Goal: Task Accomplishment & Management: Manage account settings

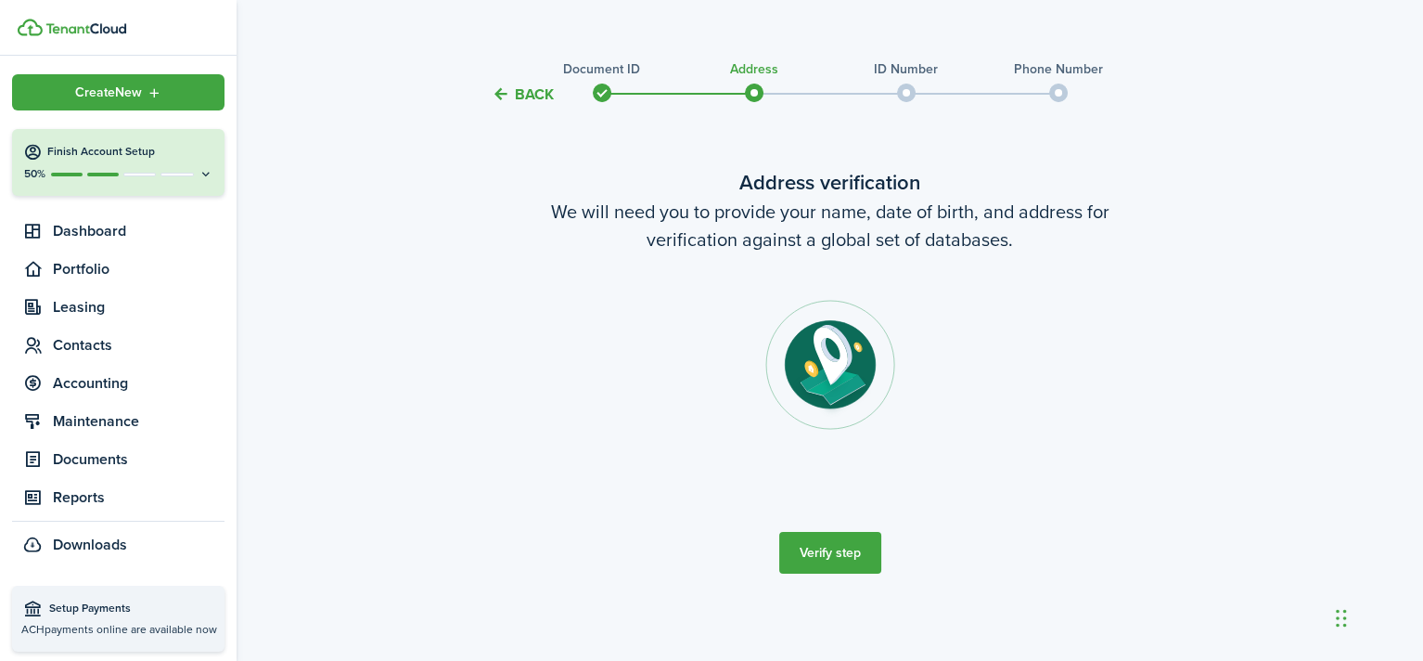
click at [851, 555] on button "Verify step" at bounding box center [830, 553] width 102 height 42
click at [1230, 417] on div "Back Document ID Address ID Number Phone Number Address verification We will ne…" at bounding box center [830, 328] width 1187 height 564
click at [1003, 275] on verification-wizard-address "Address verification We will need you to provide your name, date of birth, and …" at bounding box center [830, 326] width 779 height 318
click at [830, 555] on button "Verify step" at bounding box center [830, 553] width 102 height 42
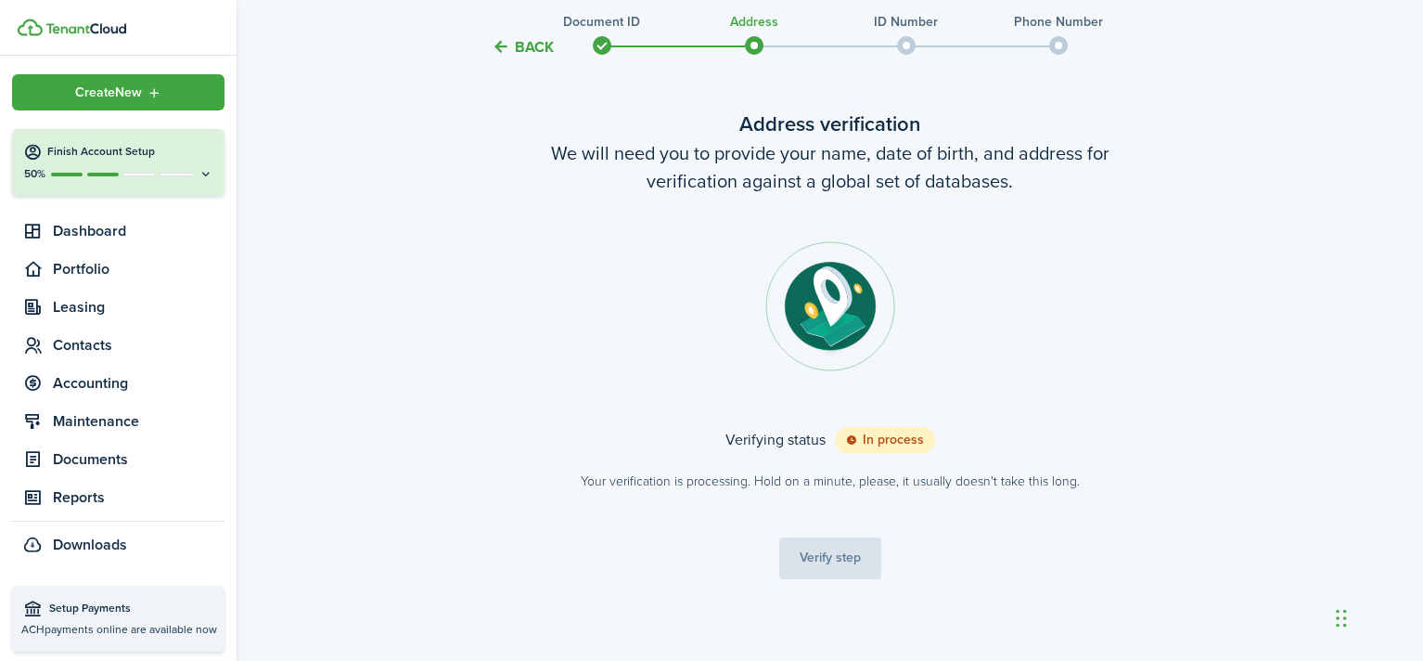
scroll to position [83, 0]
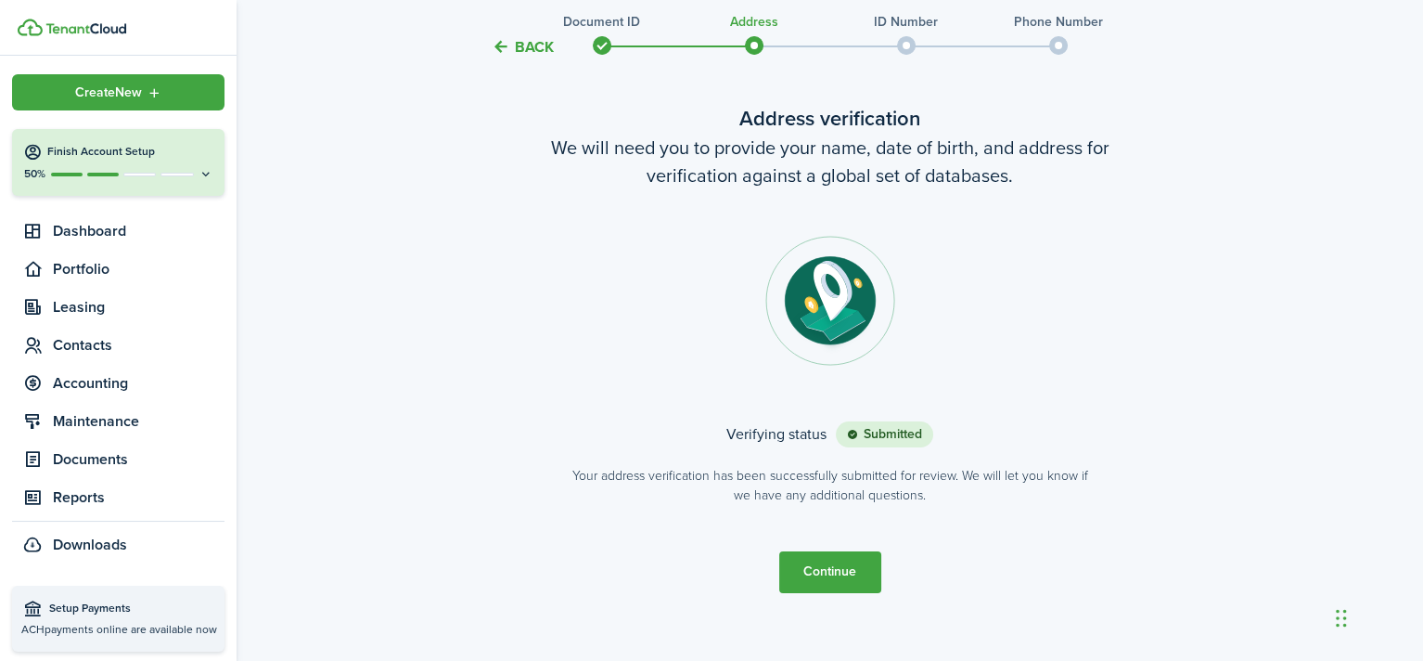
click at [841, 574] on button "Continue" at bounding box center [830, 572] width 102 height 42
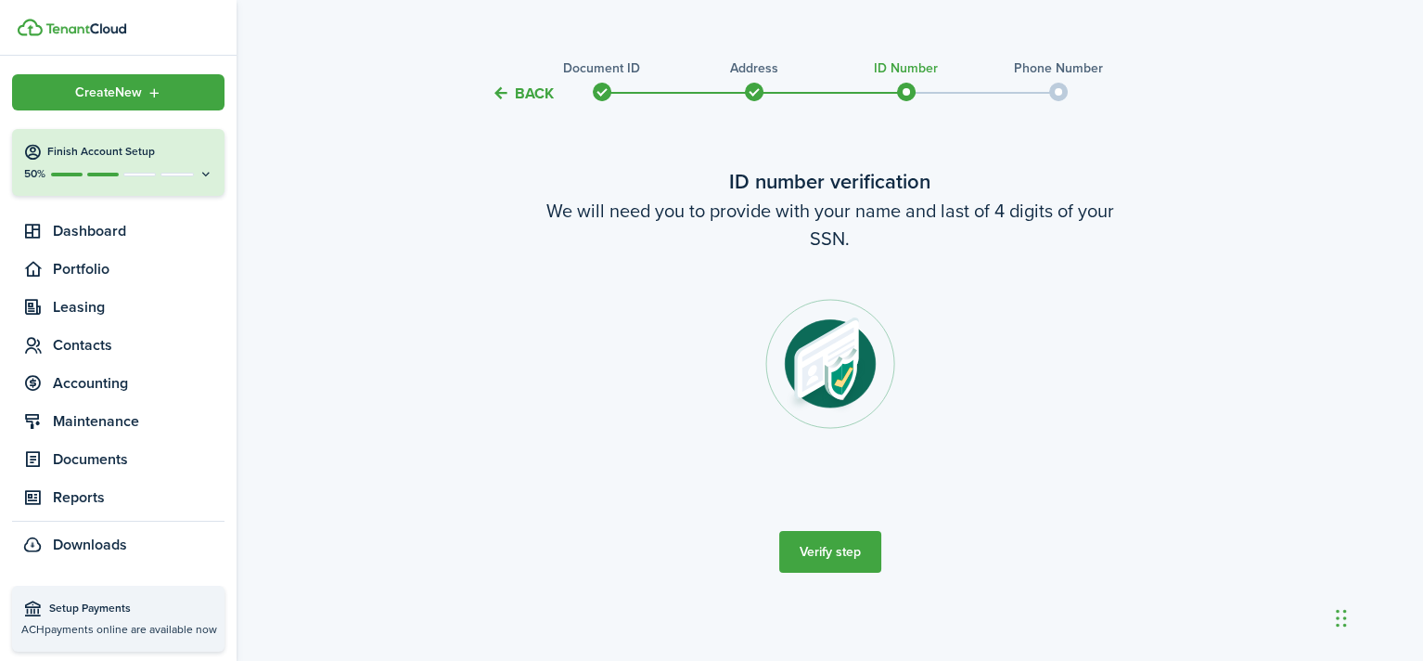
scroll to position [0, 0]
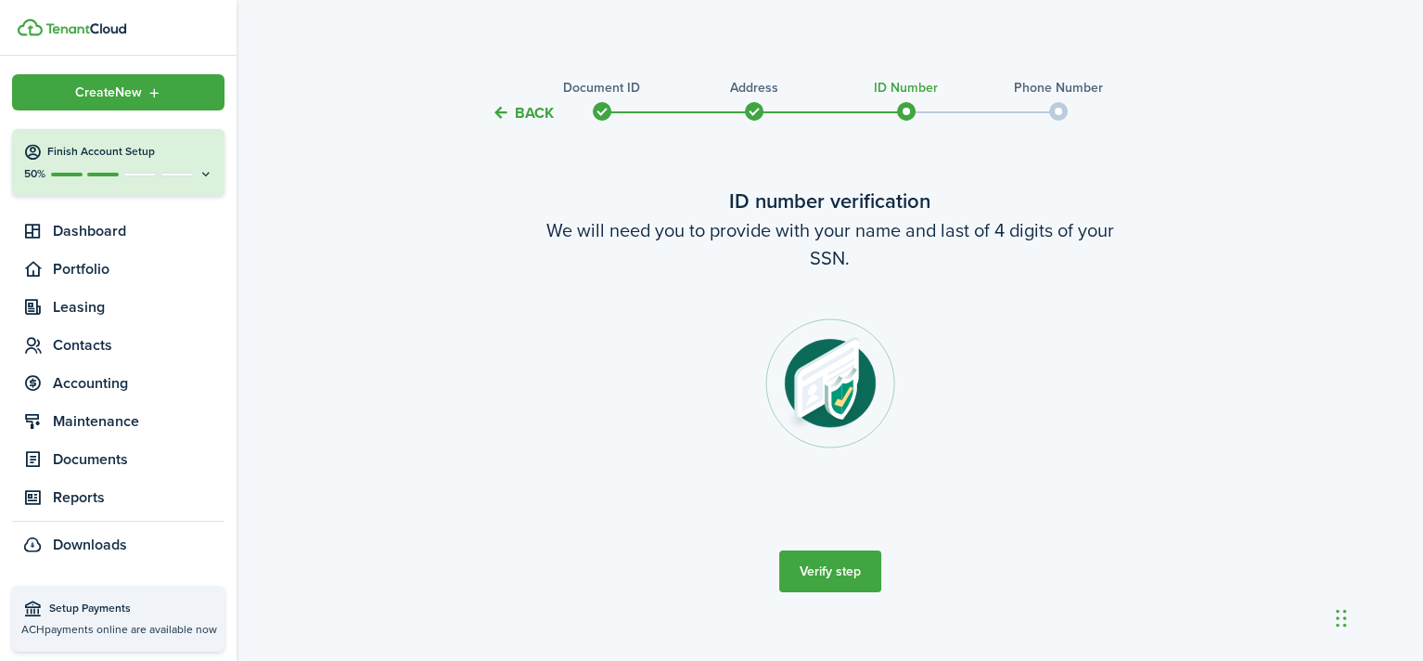
click at [840, 577] on button "Verify step" at bounding box center [830, 571] width 102 height 42
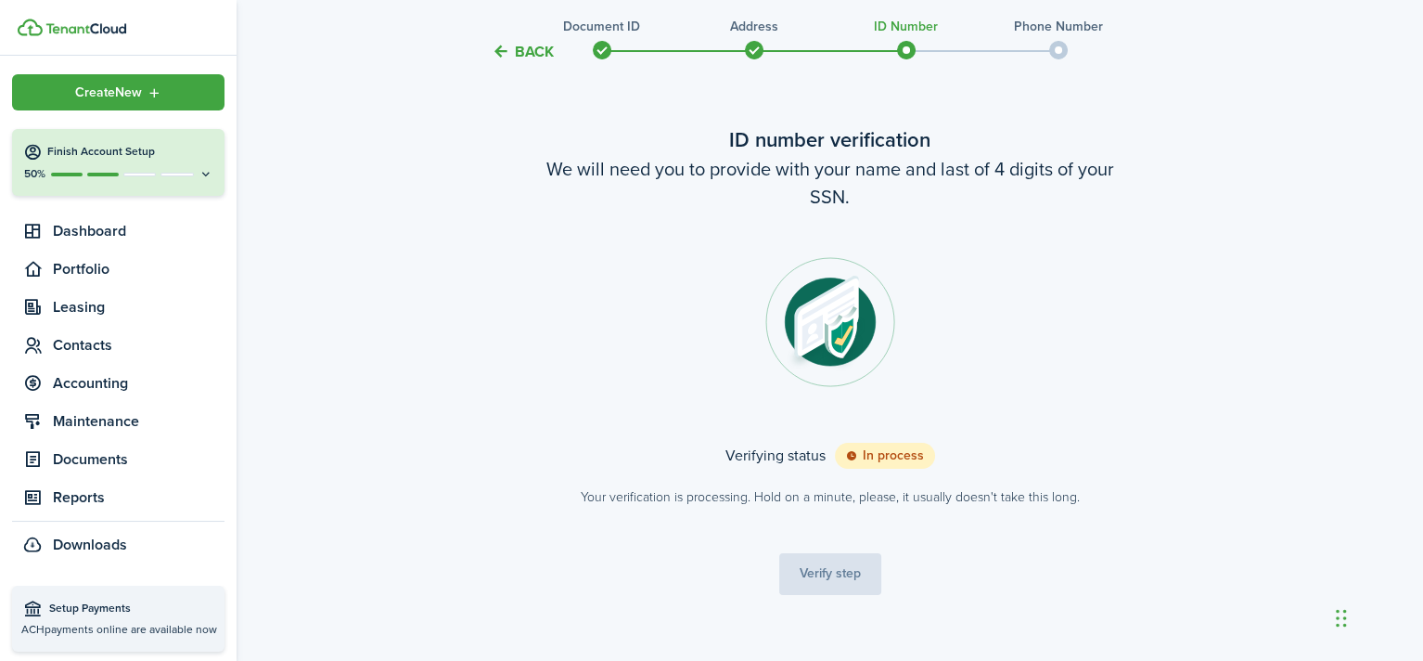
scroll to position [83, 0]
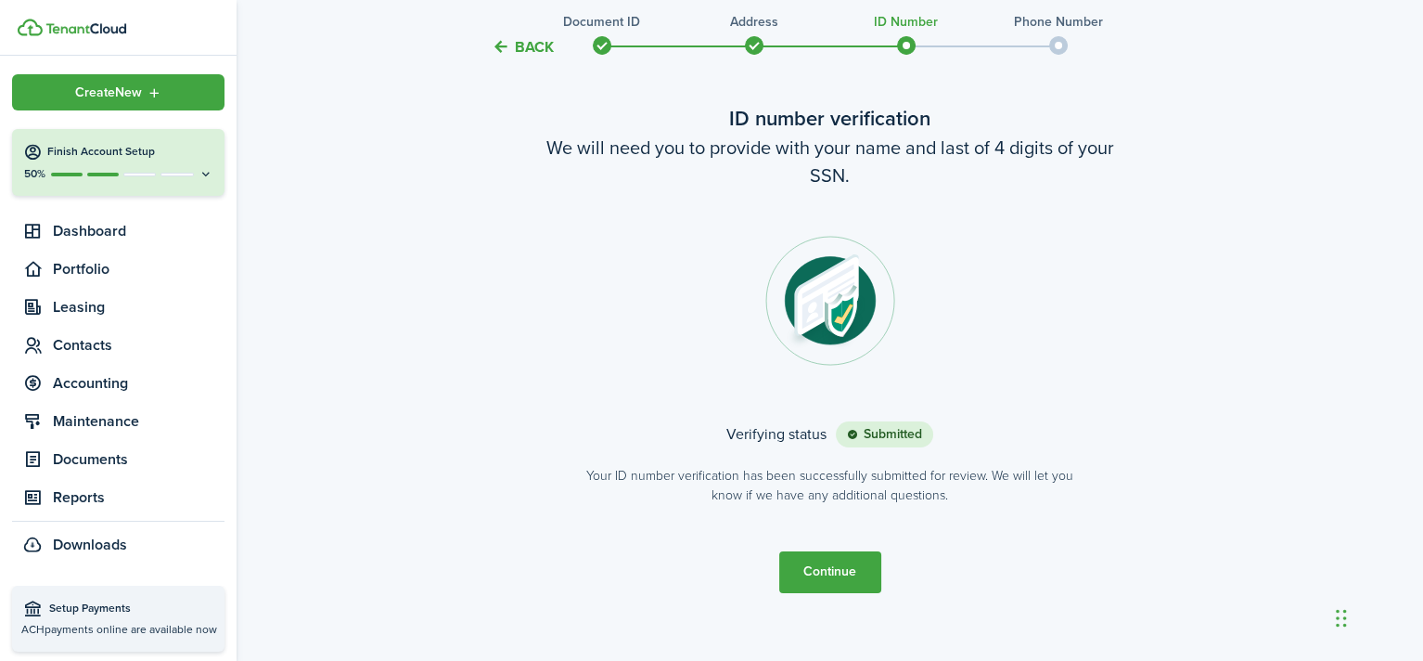
click at [834, 569] on button "Continue" at bounding box center [830, 572] width 102 height 42
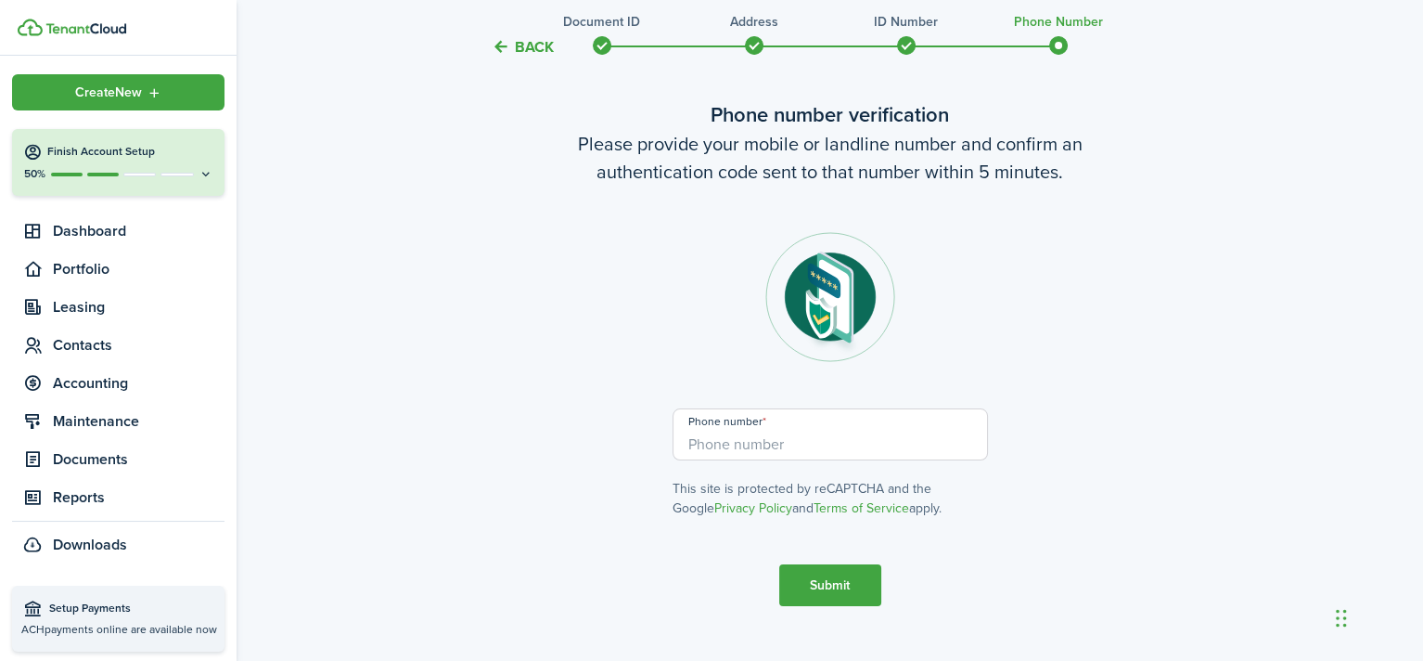
scroll to position [93, 0]
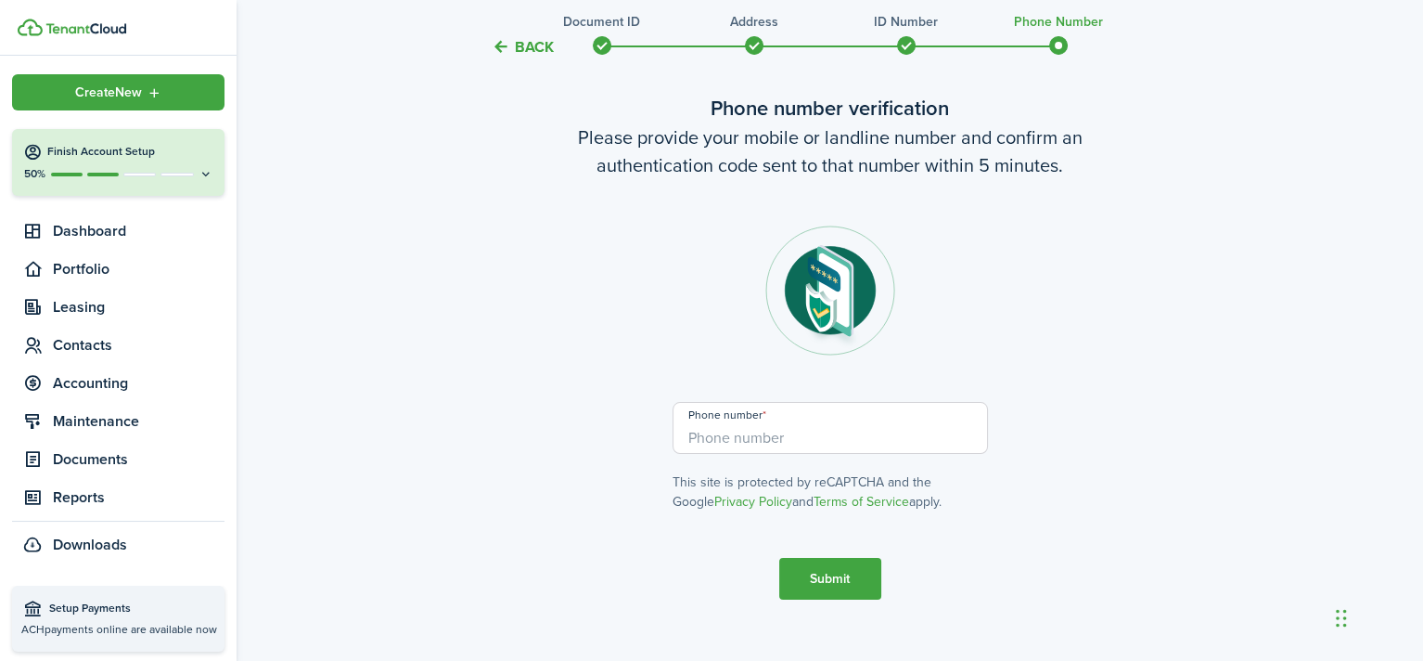
click at [925, 467] on div "Phone number This site is protected by reCAPTCHA and the Google Privacy Policy …" at bounding box center [830, 456] width 315 height 109
click at [914, 418] on input "+1" at bounding box center [830, 428] width 315 height 52
type input "[PHONE_NUMBER]"
click at [852, 576] on button "Submit" at bounding box center [830, 579] width 102 height 42
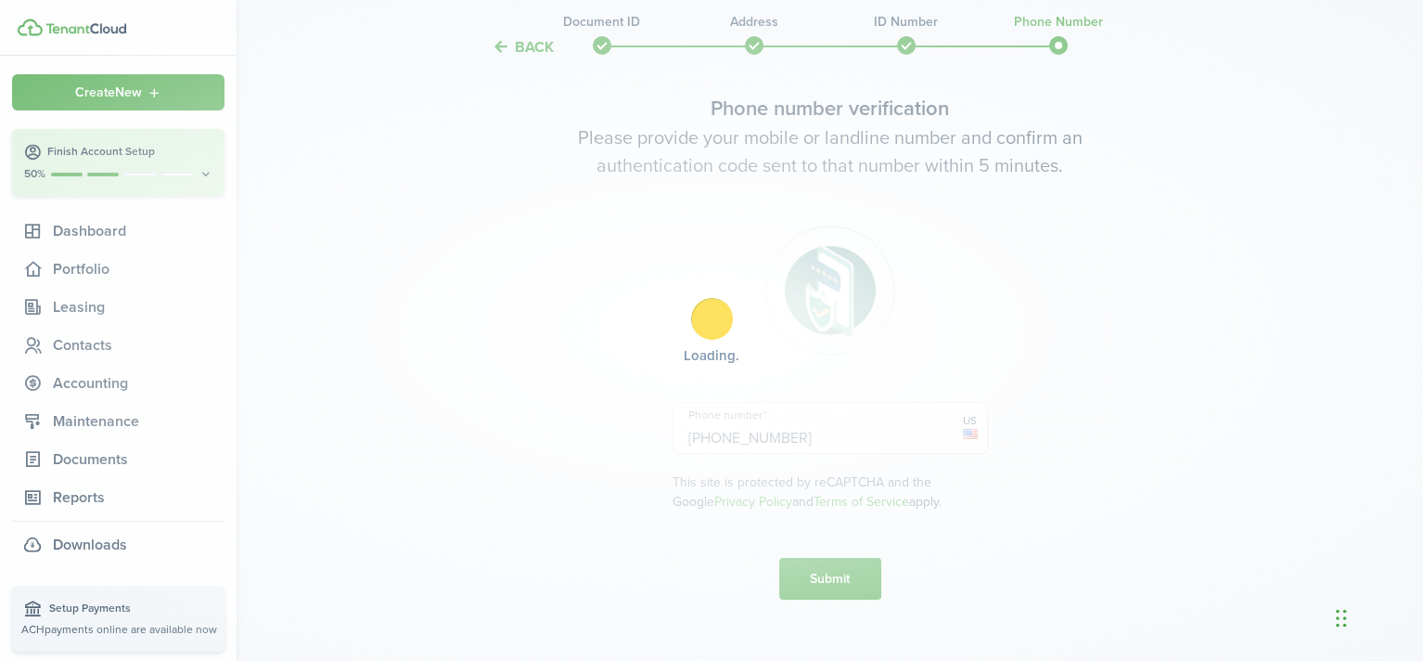
scroll to position [275, 0]
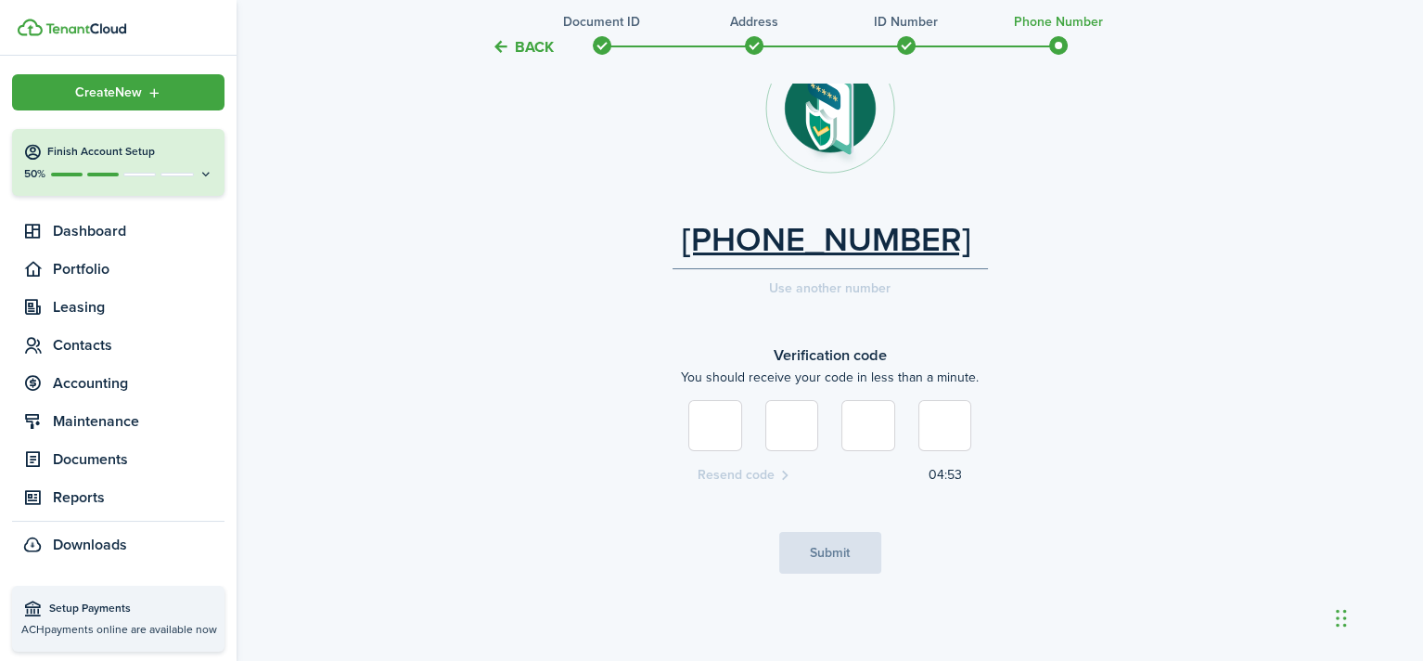
type input "5"
type input "6"
type input "8"
type input "1"
click at [853, 560] on button "Submit" at bounding box center [830, 553] width 102 height 42
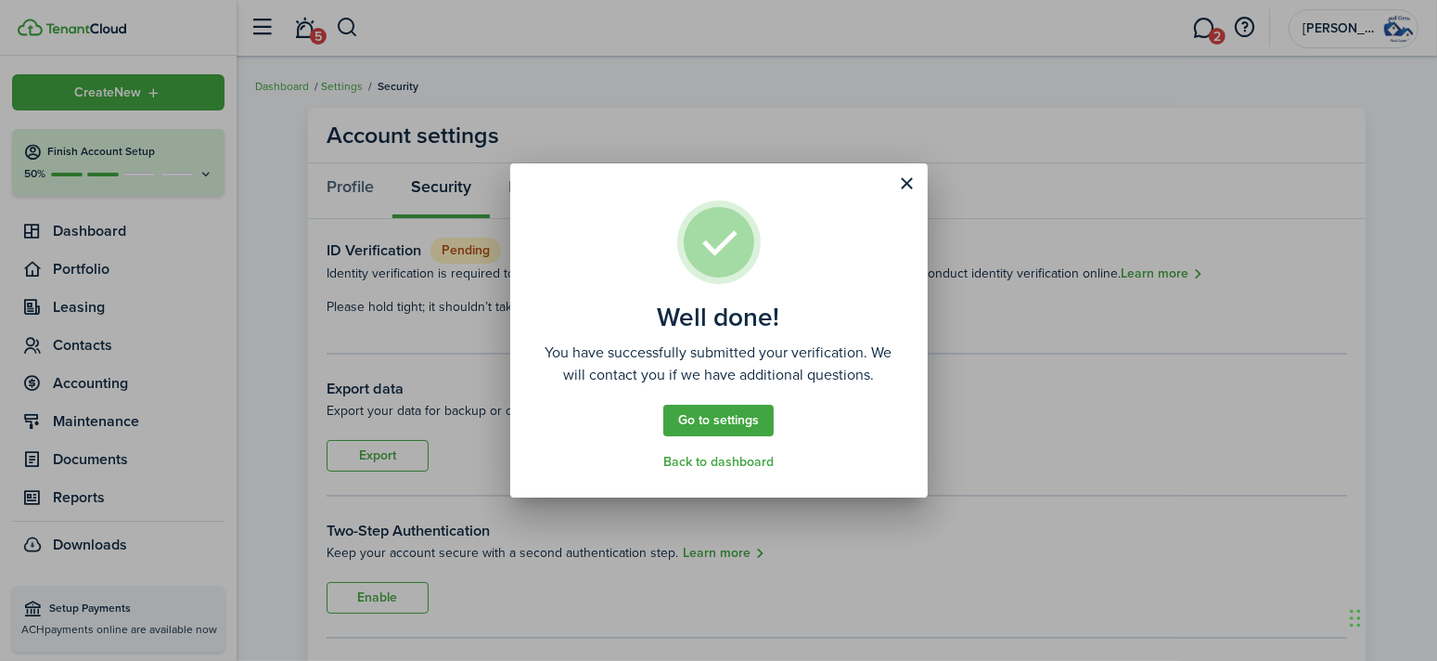
click at [736, 415] on link "Go to settings" at bounding box center [718, 421] width 110 height 32
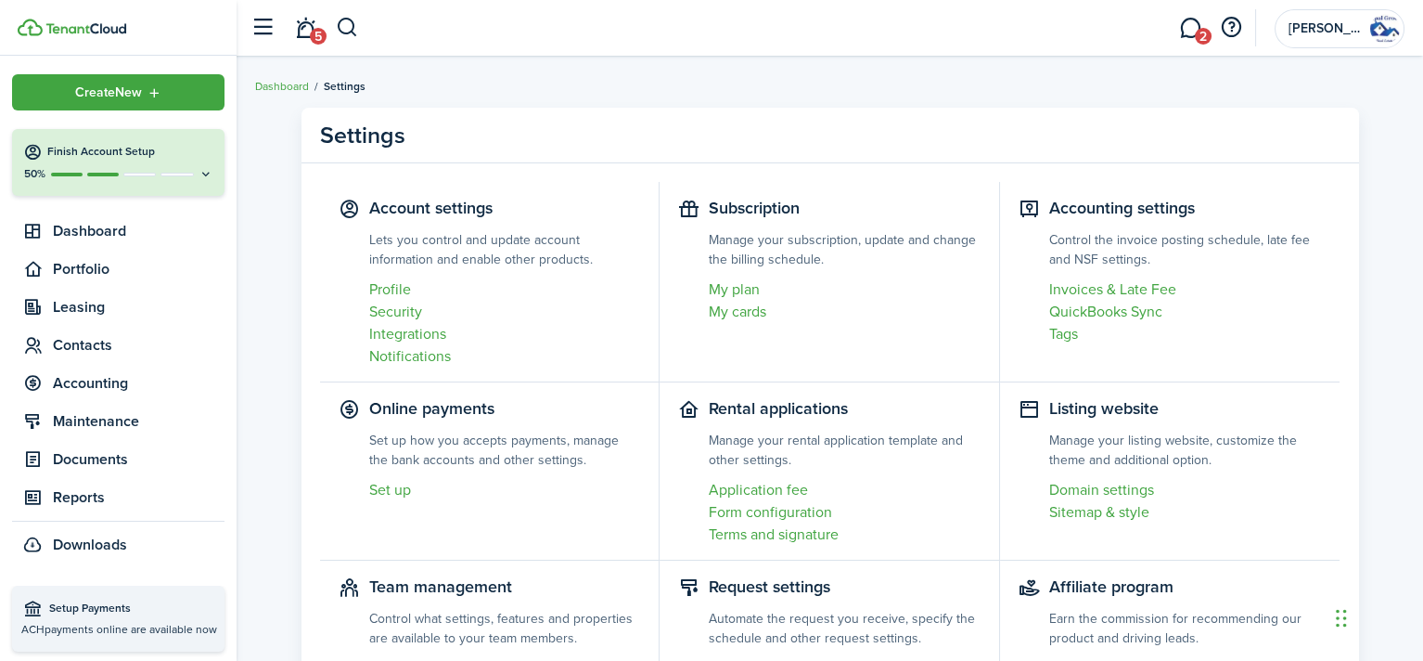
click at [382, 493] on link "Set up" at bounding box center [505, 490] width 272 height 22
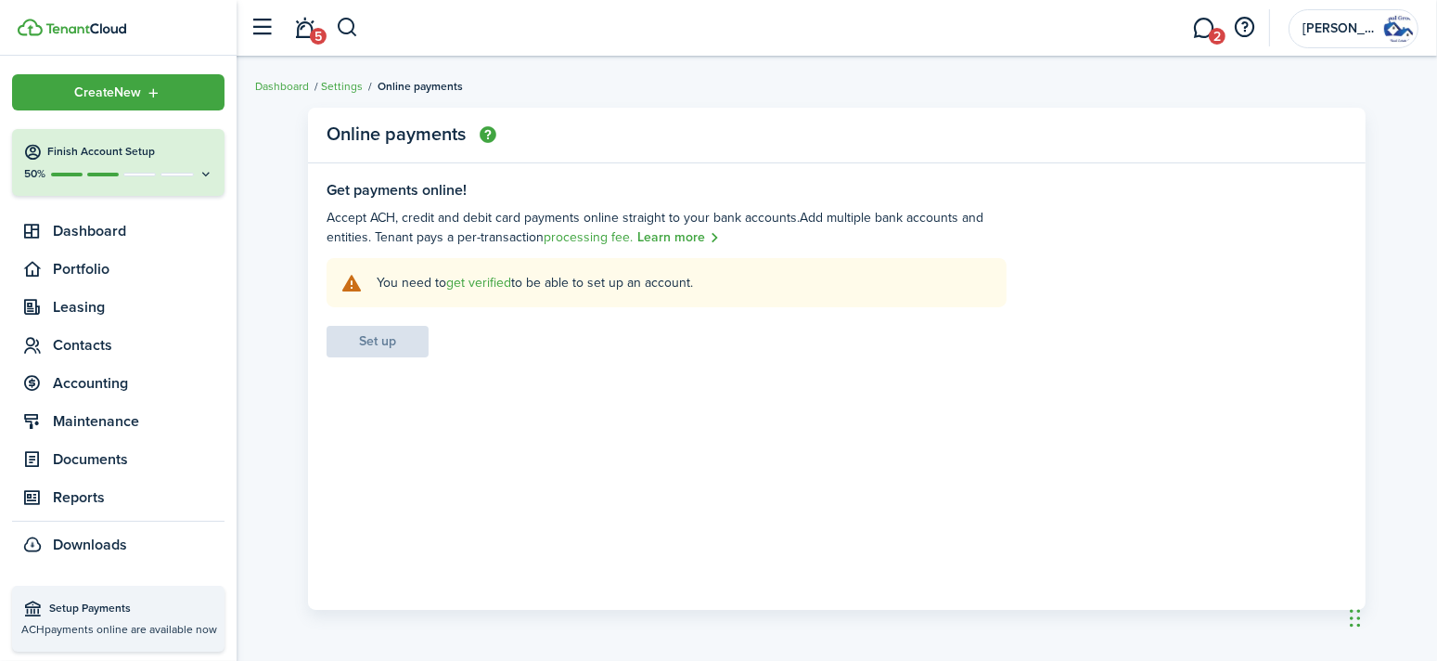
click at [359, 88] on link "Settings" at bounding box center [342, 86] width 42 height 17
